Goal: Task Accomplishment & Management: Complete application form

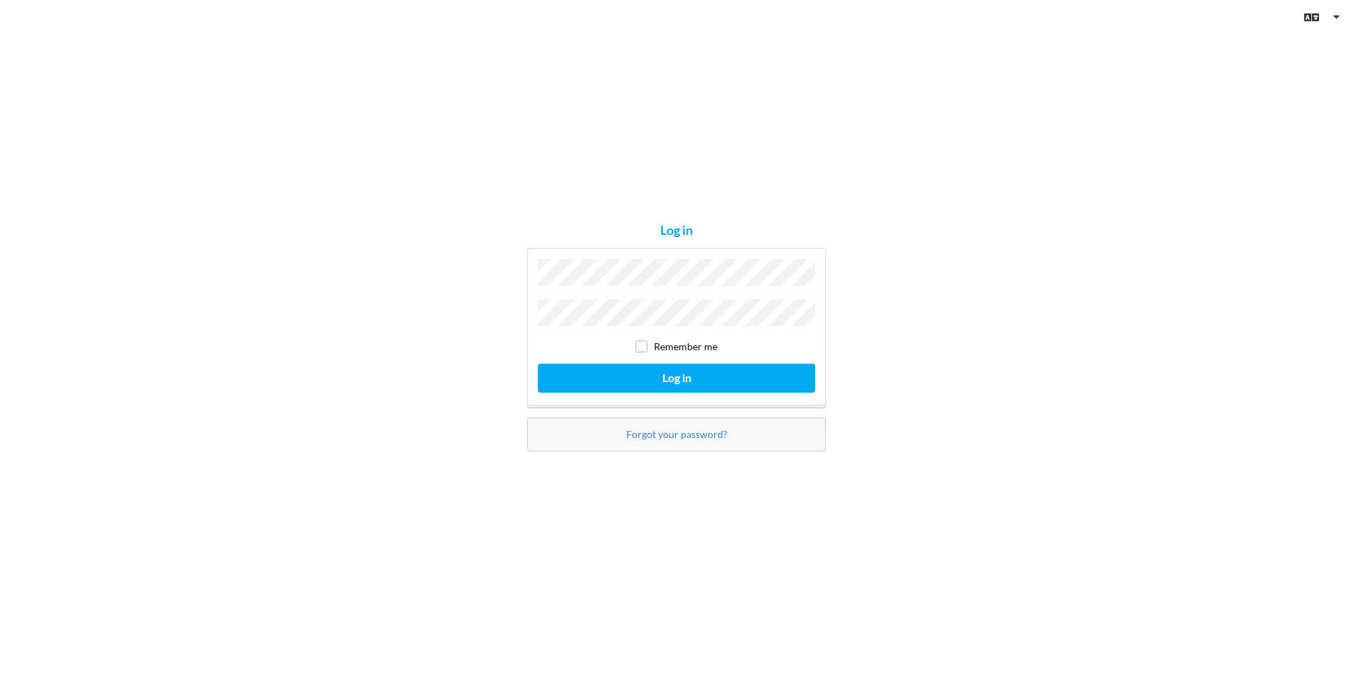
click at [642, 342] on input "checkbox" at bounding box center [642, 346] width 12 height 12
click at [625, 376] on button "Log in" at bounding box center [676, 378] width 277 height 29
click at [706, 374] on button "Log in" at bounding box center [676, 378] width 277 height 29
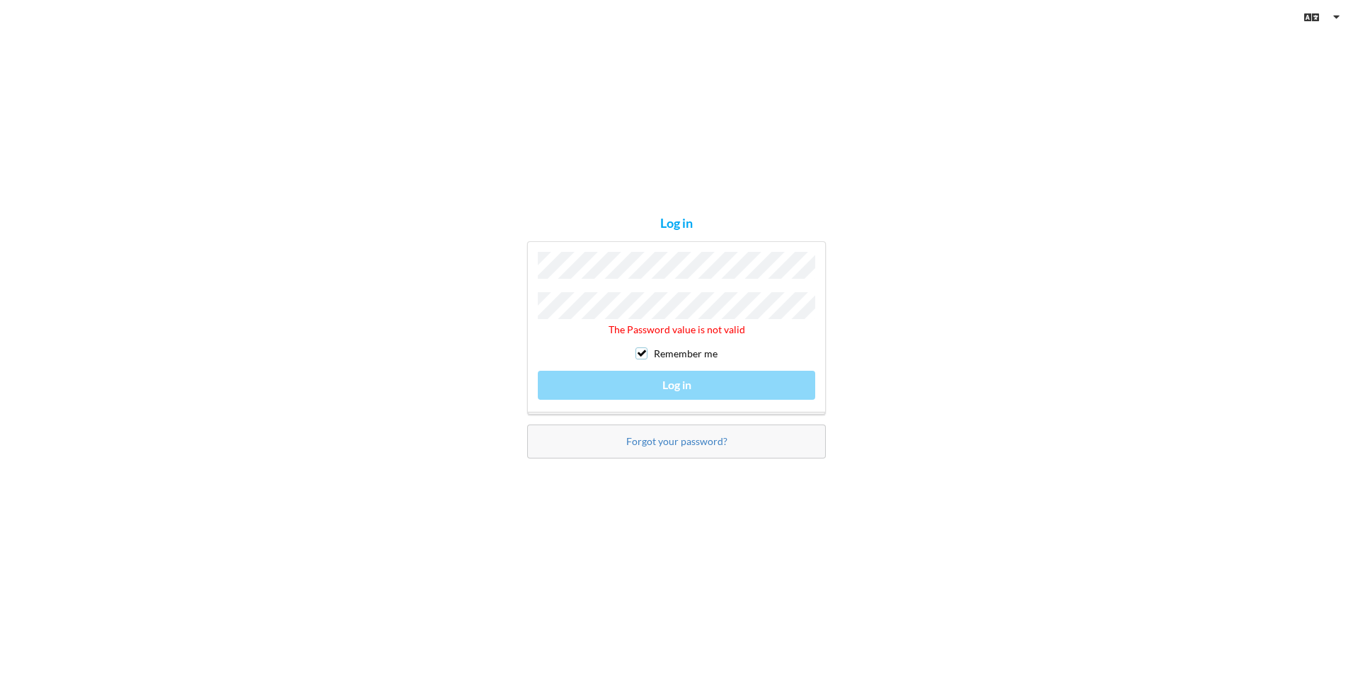
click at [637, 348] on input "checkbox" at bounding box center [642, 354] width 12 height 12
checkbox input "false"
click at [644, 443] on link "Forgot your password?" at bounding box center [676, 441] width 101 height 12
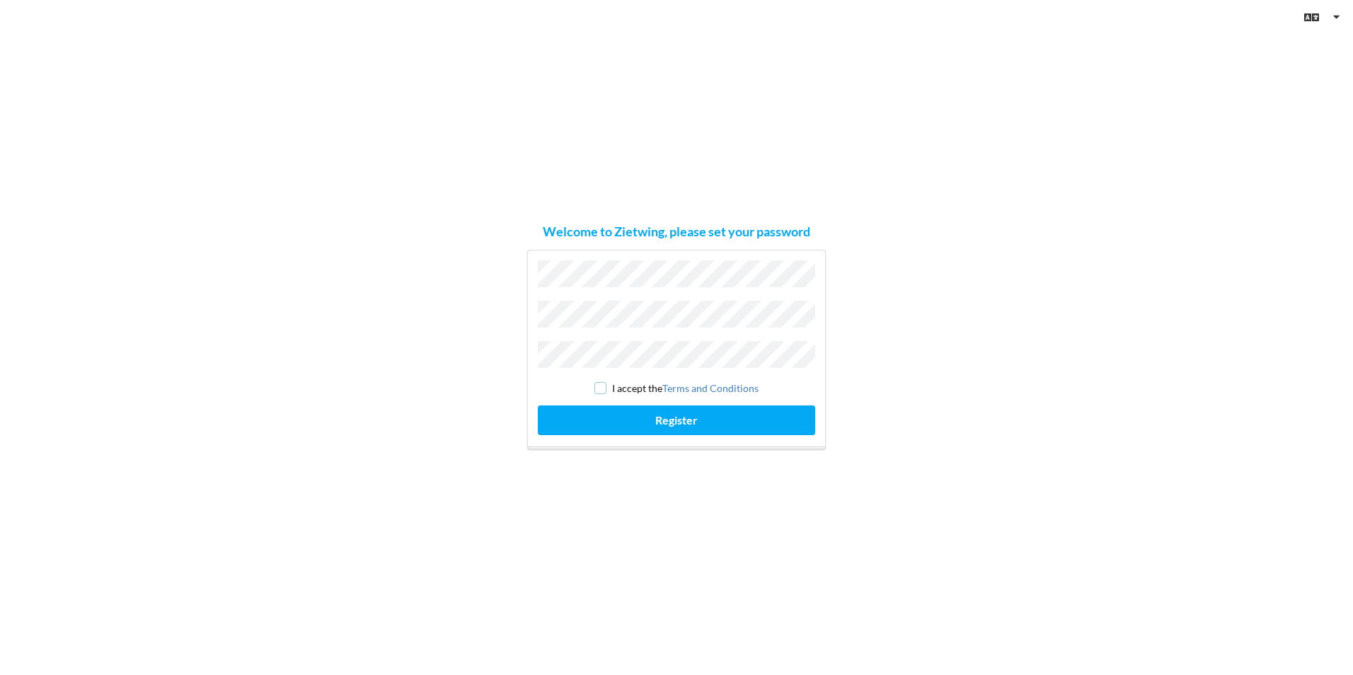
click at [596, 383] on input "checkbox" at bounding box center [601, 388] width 12 height 12
checkbox input "true"
click at [604, 418] on button "Register" at bounding box center [676, 420] width 277 height 29
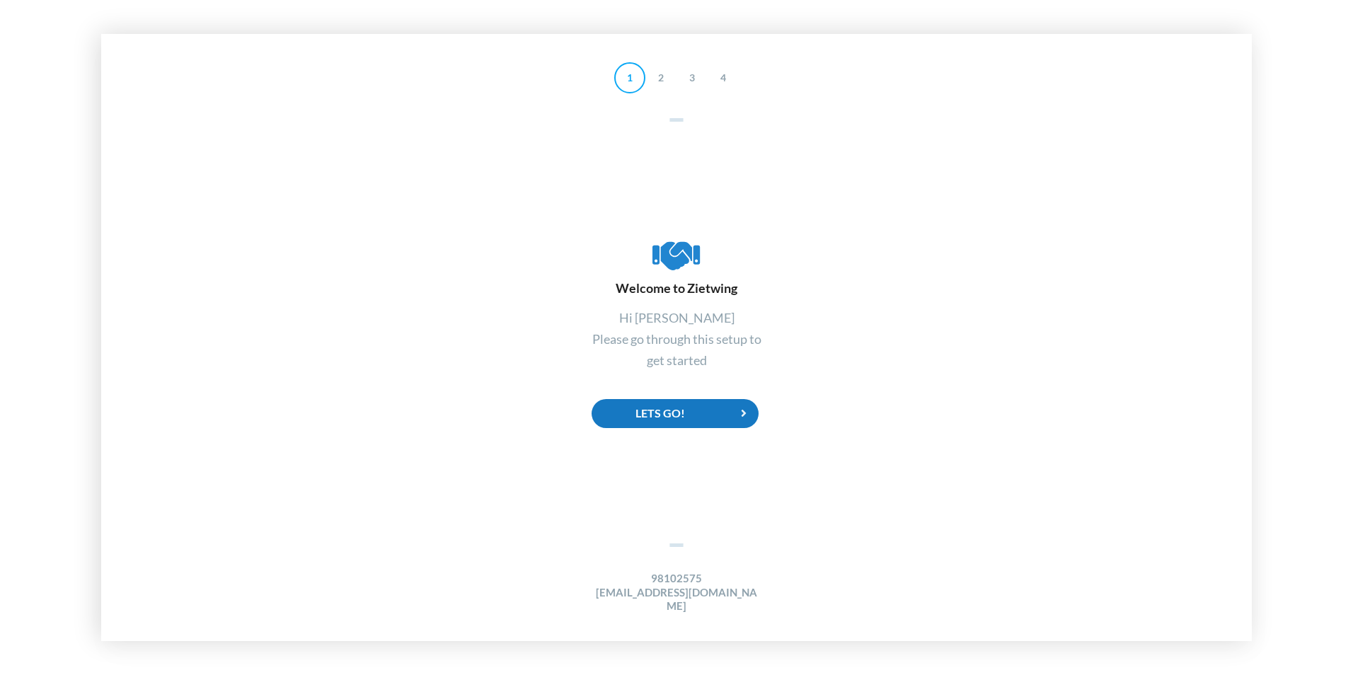
click at [677, 419] on div "Lets Go!" at bounding box center [675, 413] width 167 height 29
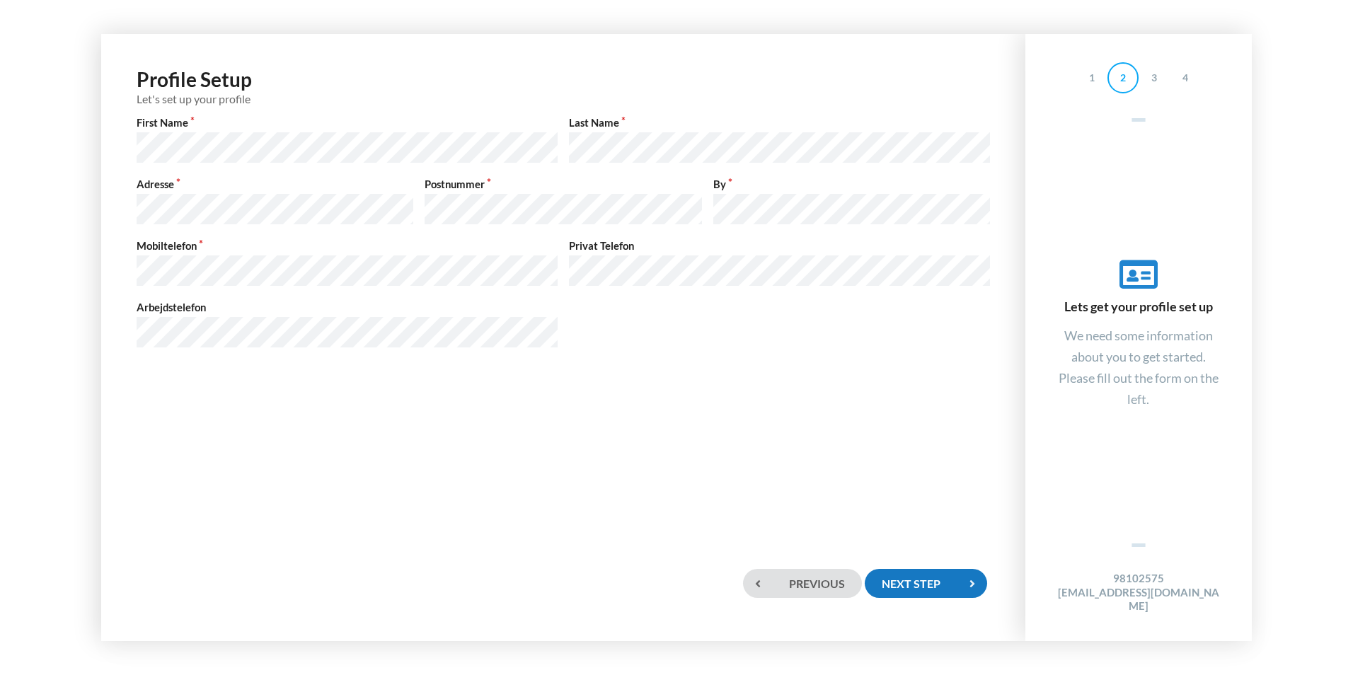
click at [919, 586] on div "Next step" at bounding box center [926, 583] width 122 height 29
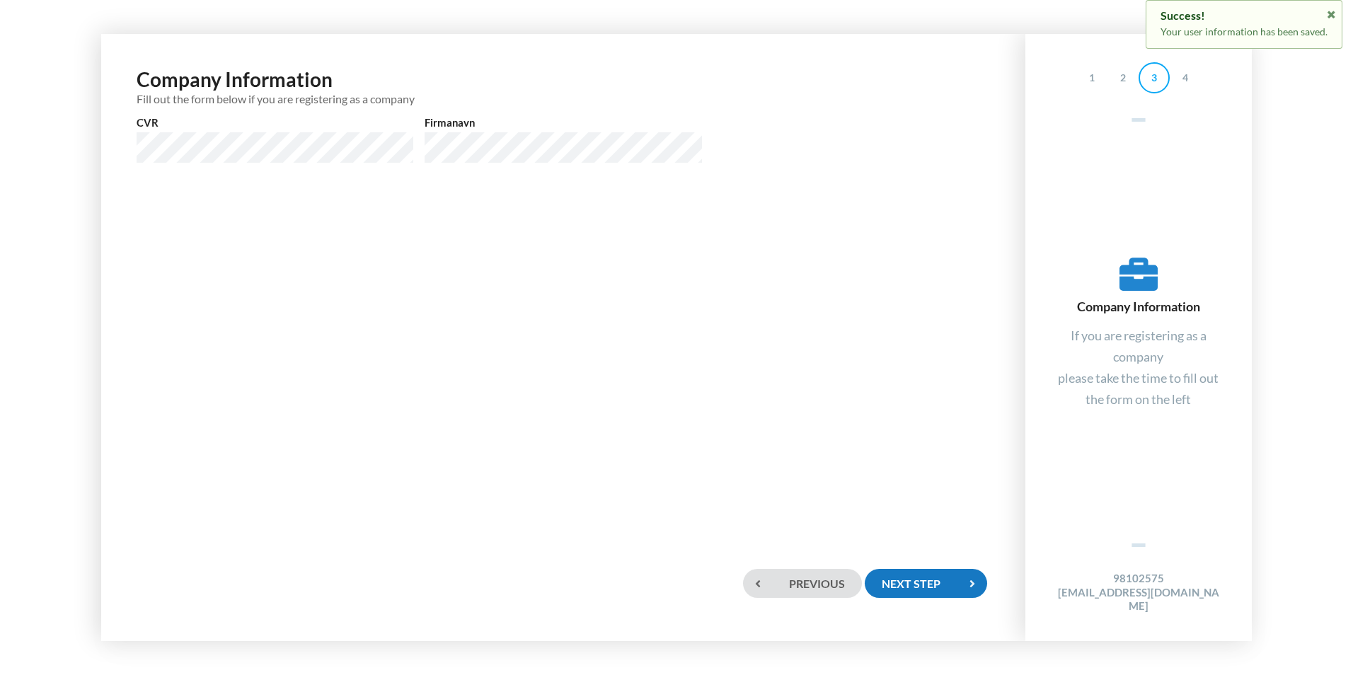
click at [915, 581] on div "Next step" at bounding box center [926, 583] width 122 height 29
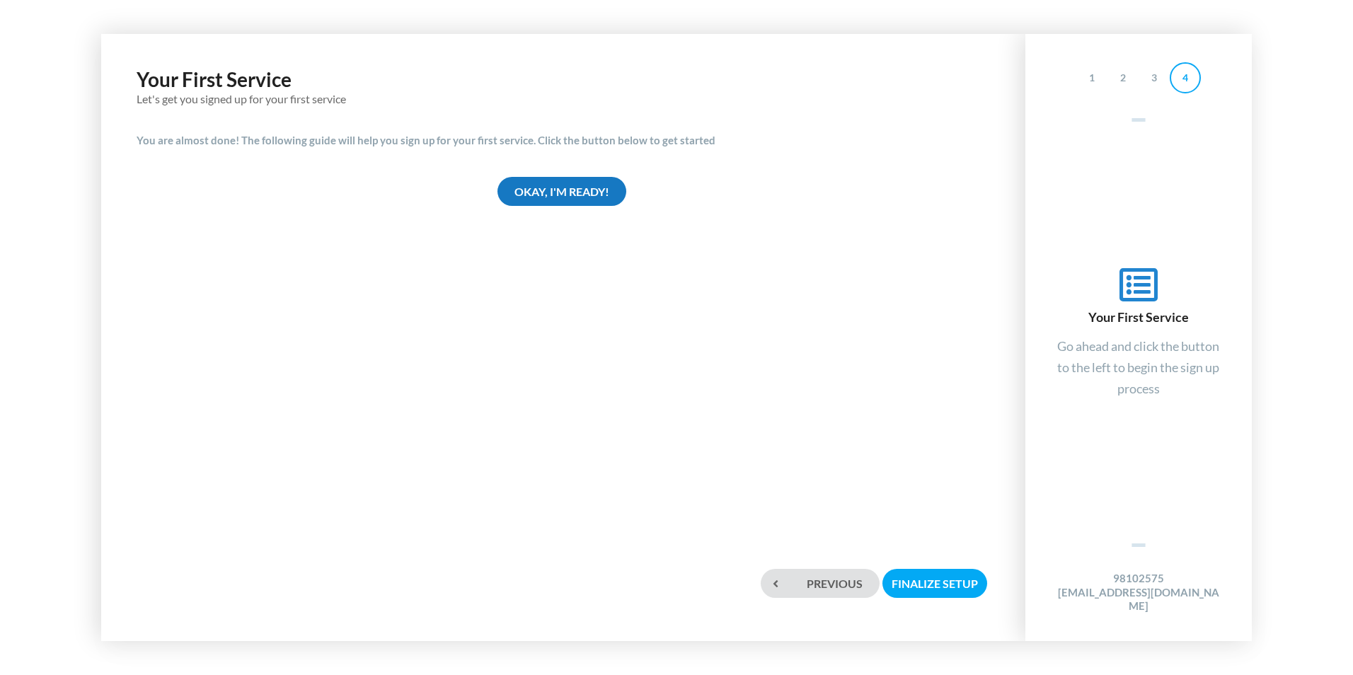
click at [558, 185] on div "Okay, I'm ready!" at bounding box center [562, 191] width 129 height 29
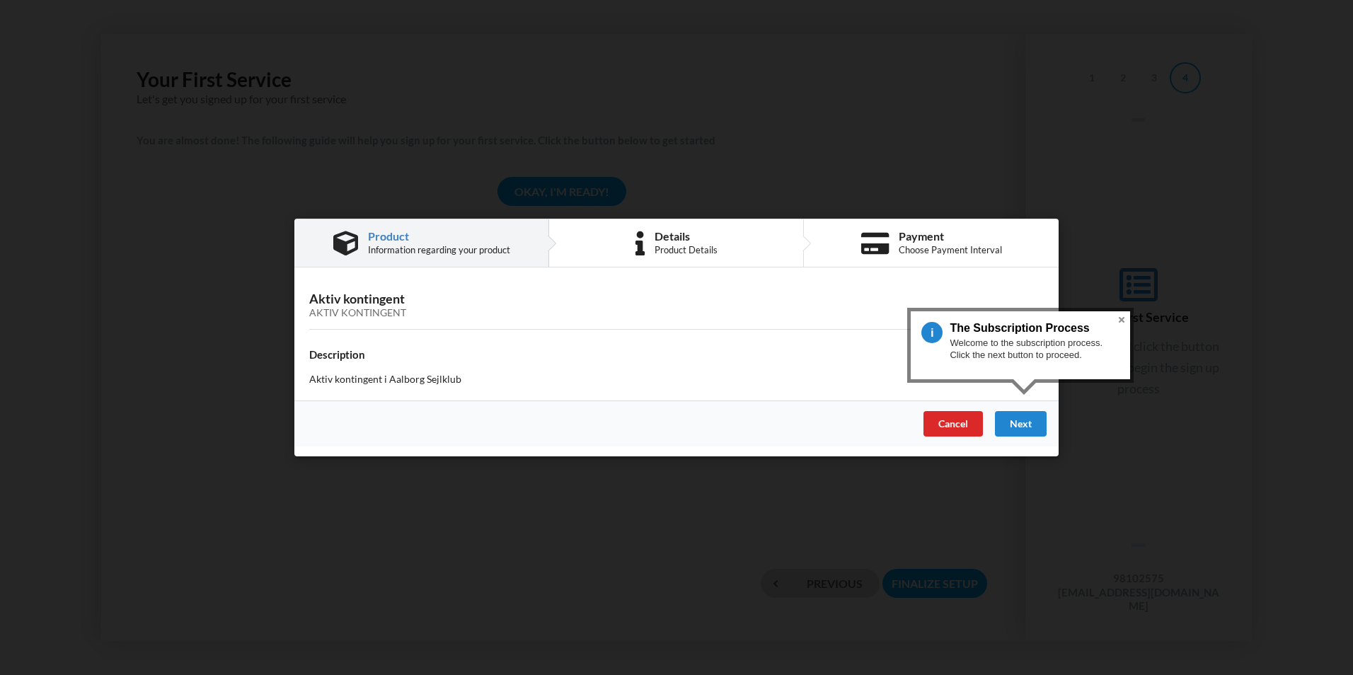
click at [1122, 317] on button "Close" at bounding box center [1121, 319] width 17 height 17
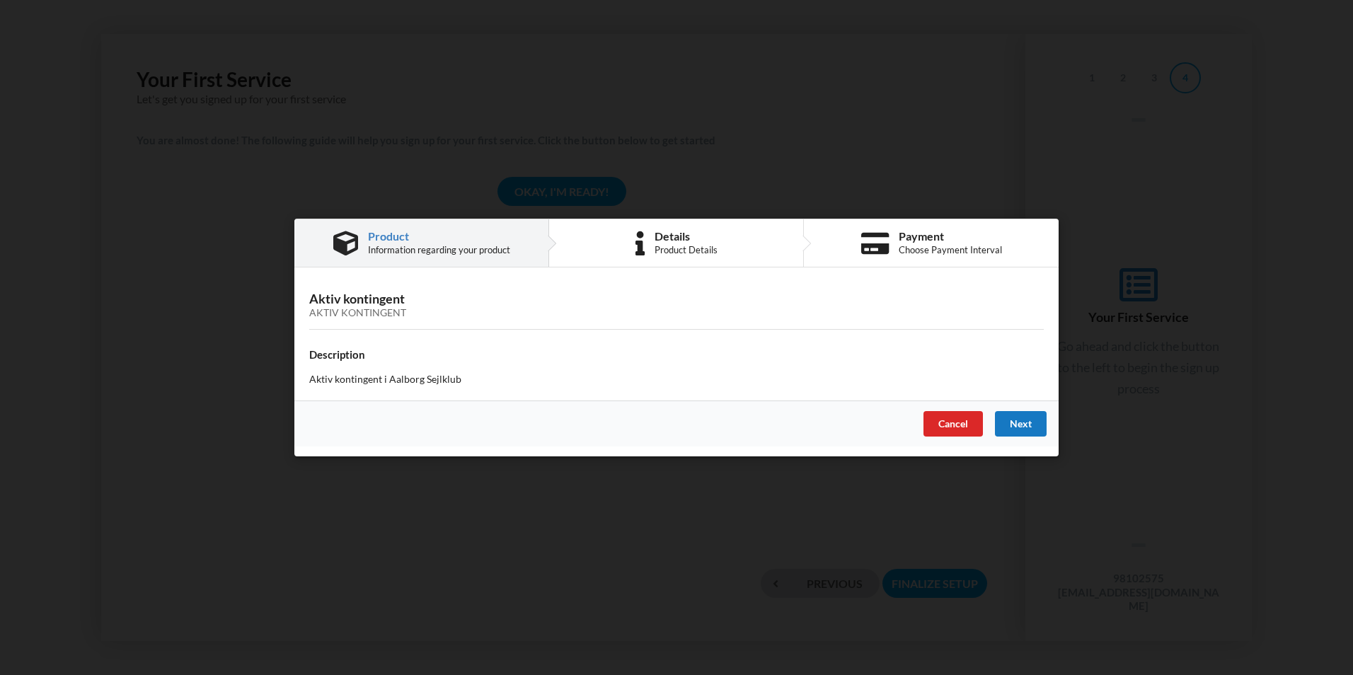
click at [1020, 424] on div "Next" at bounding box center [1021, 423] width 52 height 25
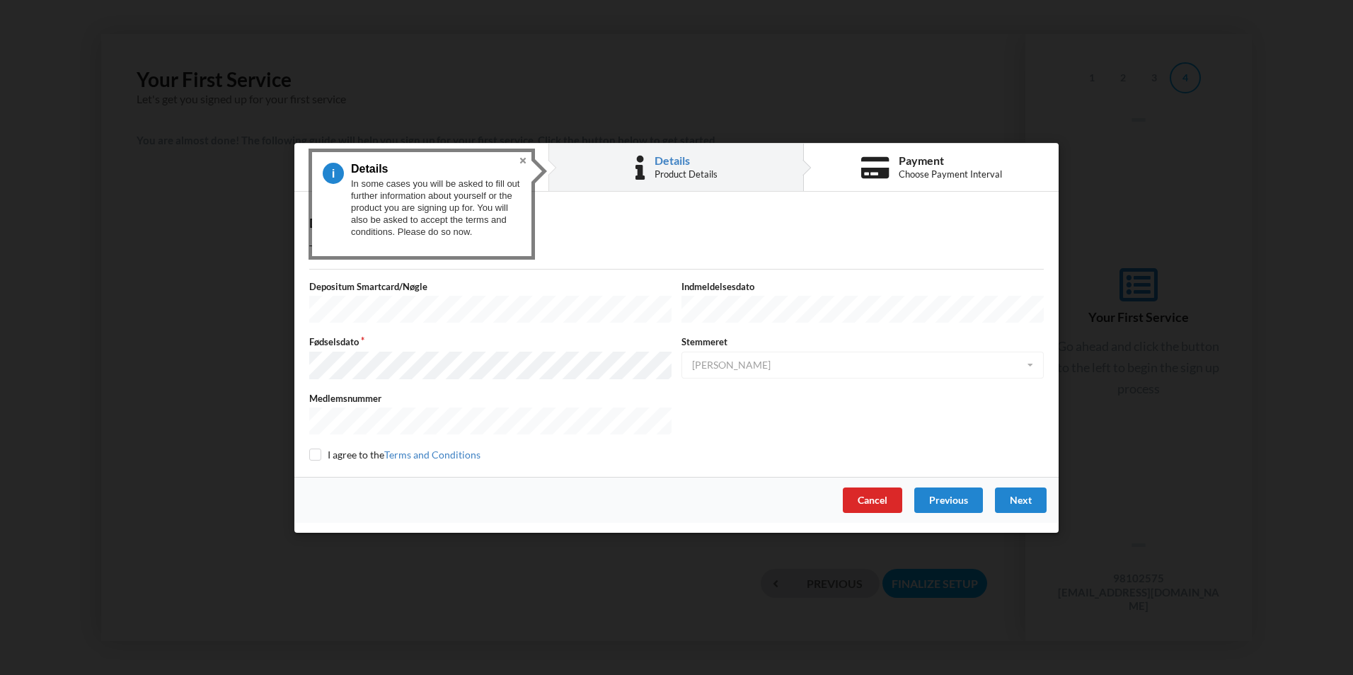
click at [522, 159] on button "Close" at bounding box center [523, 160] width 17 height 17
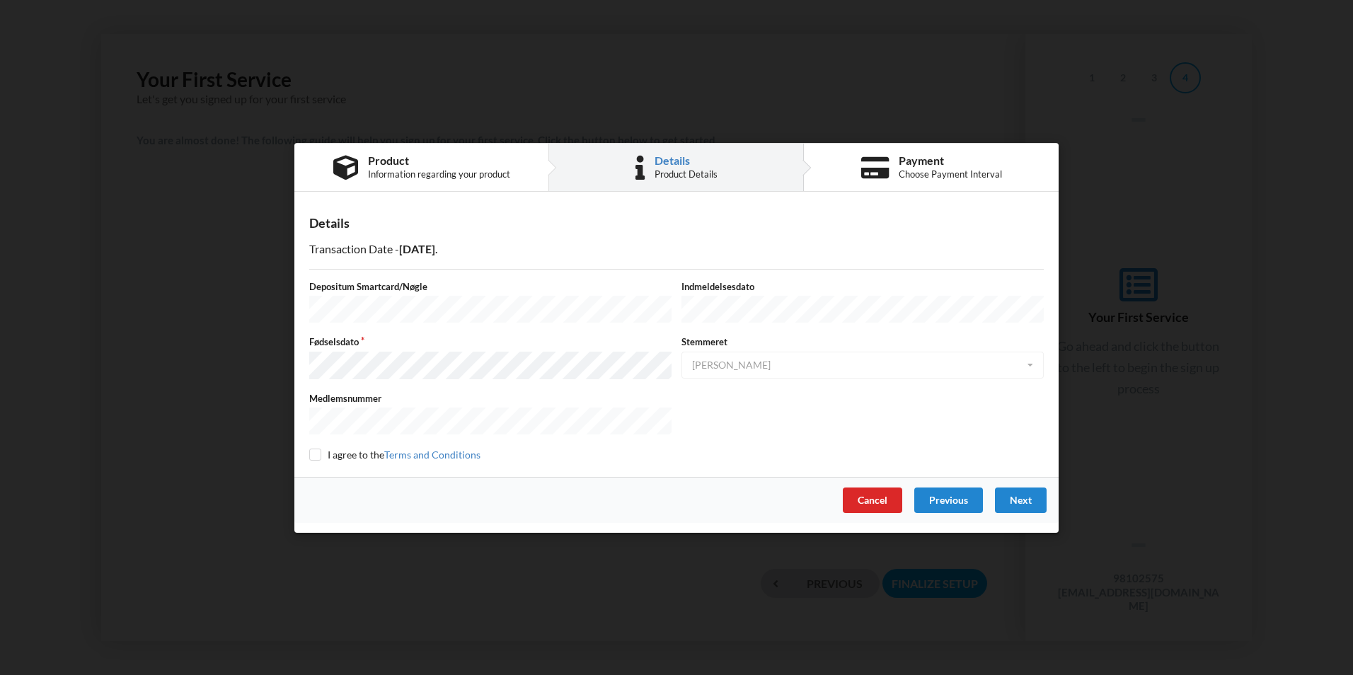
click at [722, 362] on div "Stemmeret Ja Intet valgt Ja Nej" at bounding box center [863, 359] width 372 height 47
click at [314, 451] on input "checkbox" at bounding box center [315, 455] width 12 height 12
checkbox input "true"
click at [1019, 494] on div "Next" at bounding box center [1021, 499] width 52 height 25
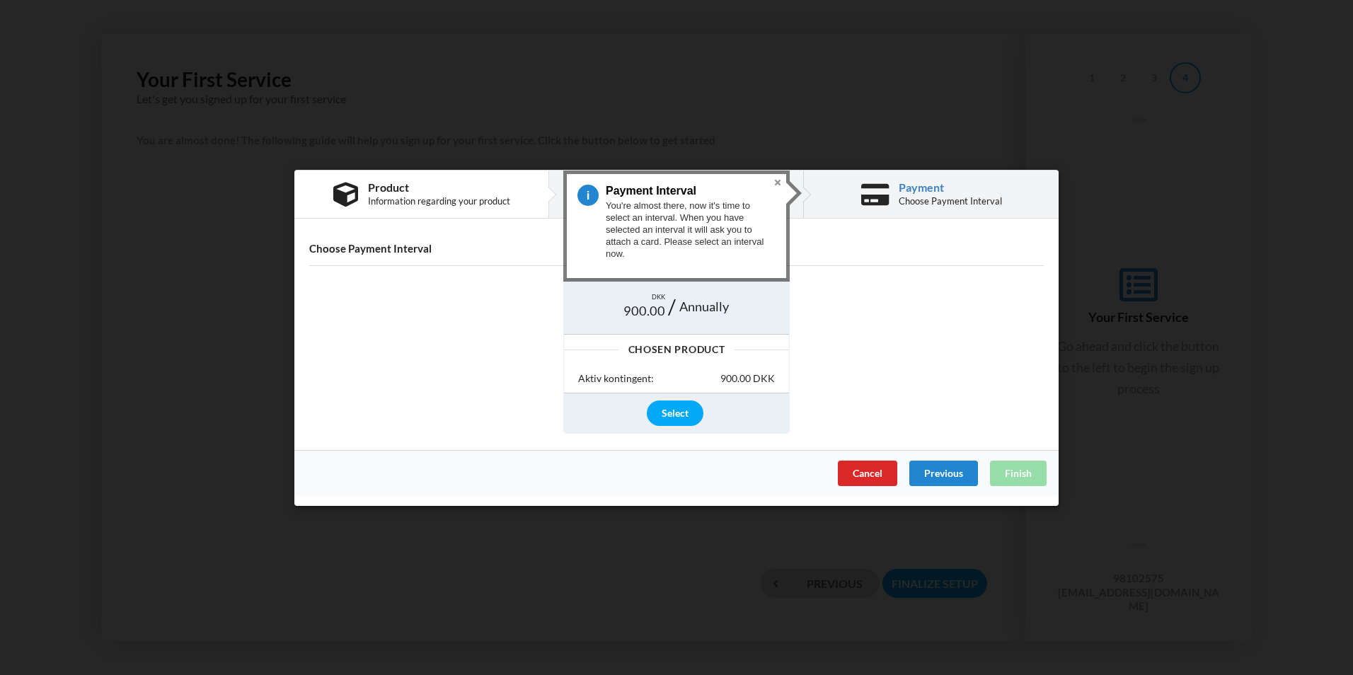
click at [777, 180] on button "Close" at bounding box center [777, 182] width 17 height 17
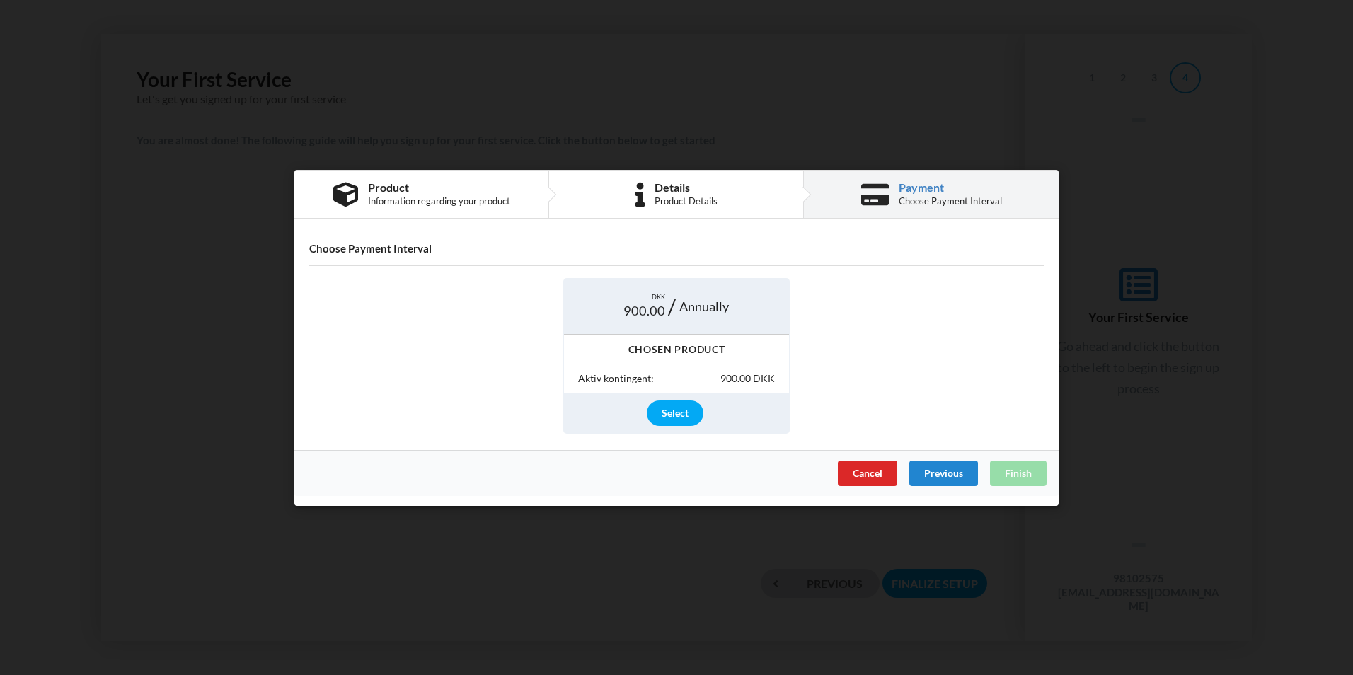
click at [1022, 483] on div "Cancel Previous Finish" at bounding box center [676, 472] width 764 height 46
click at [1022, 475] on div "Cancel Previous Finish" at bounding box center [676, 472] width 764 height 46
drag, startPoint x: 1022, startPoint y: 475, endPoint x: 886, endPoint y: 477, distance: 136.6
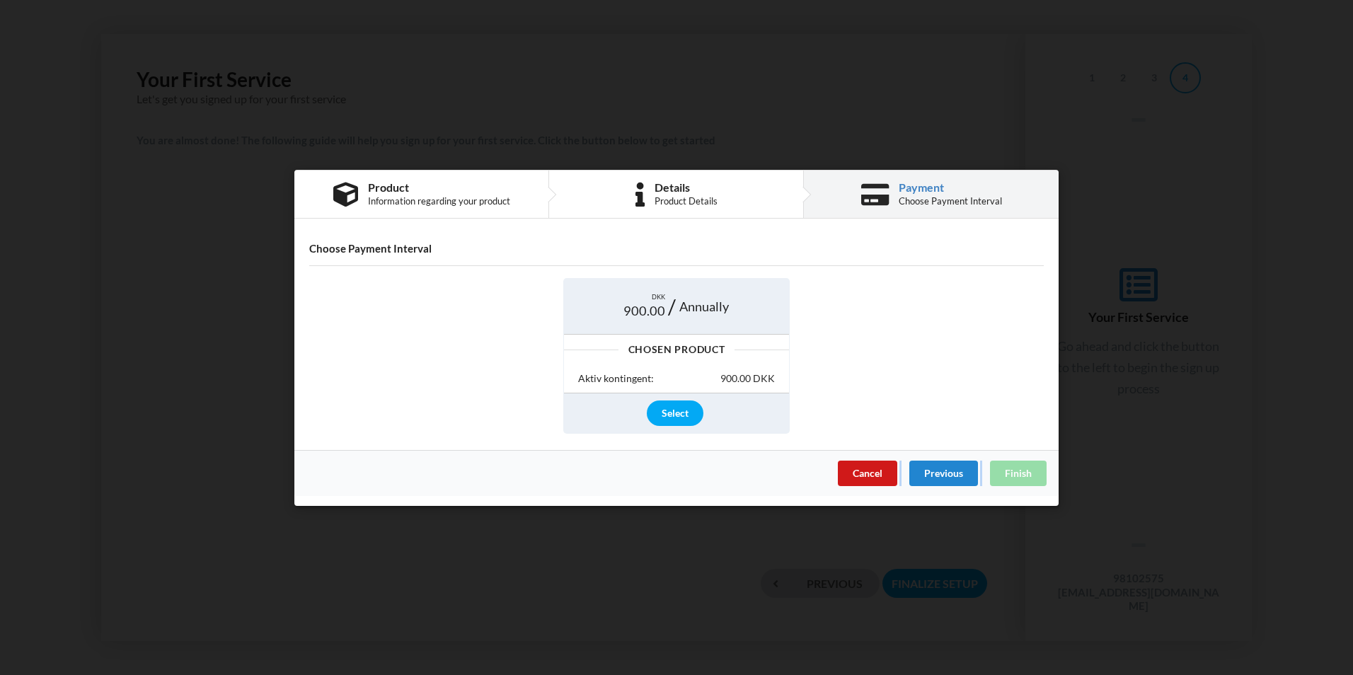
click at [886, 478] on div "Cancel" at bounding box center [867, 472] width 59 height 25
